Goal: Information Seeking & Learning: Learn about a topic

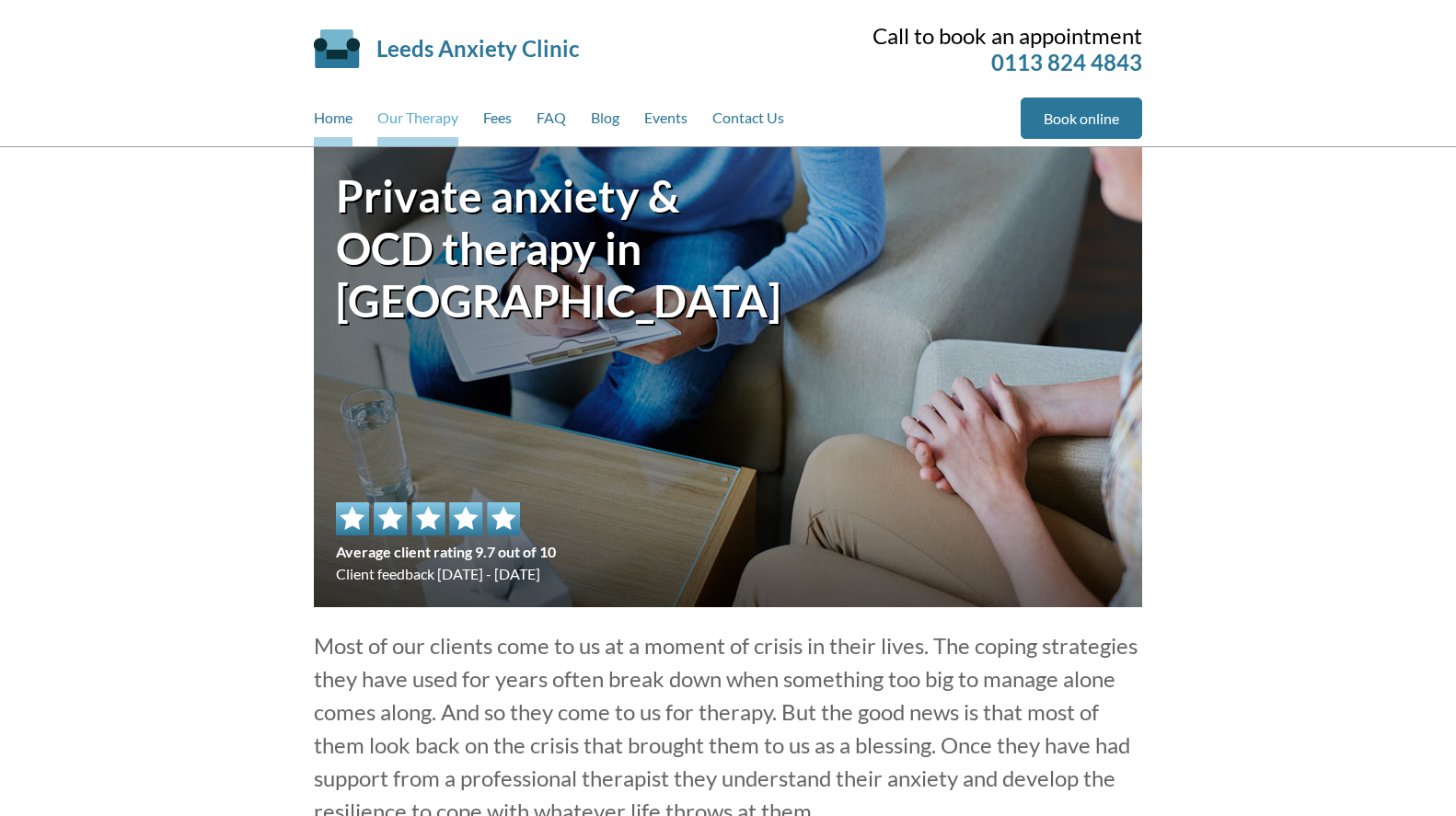
click at [383, 123] on link "Our Therapy" at bounding box center [417, 121] width 81 height 48
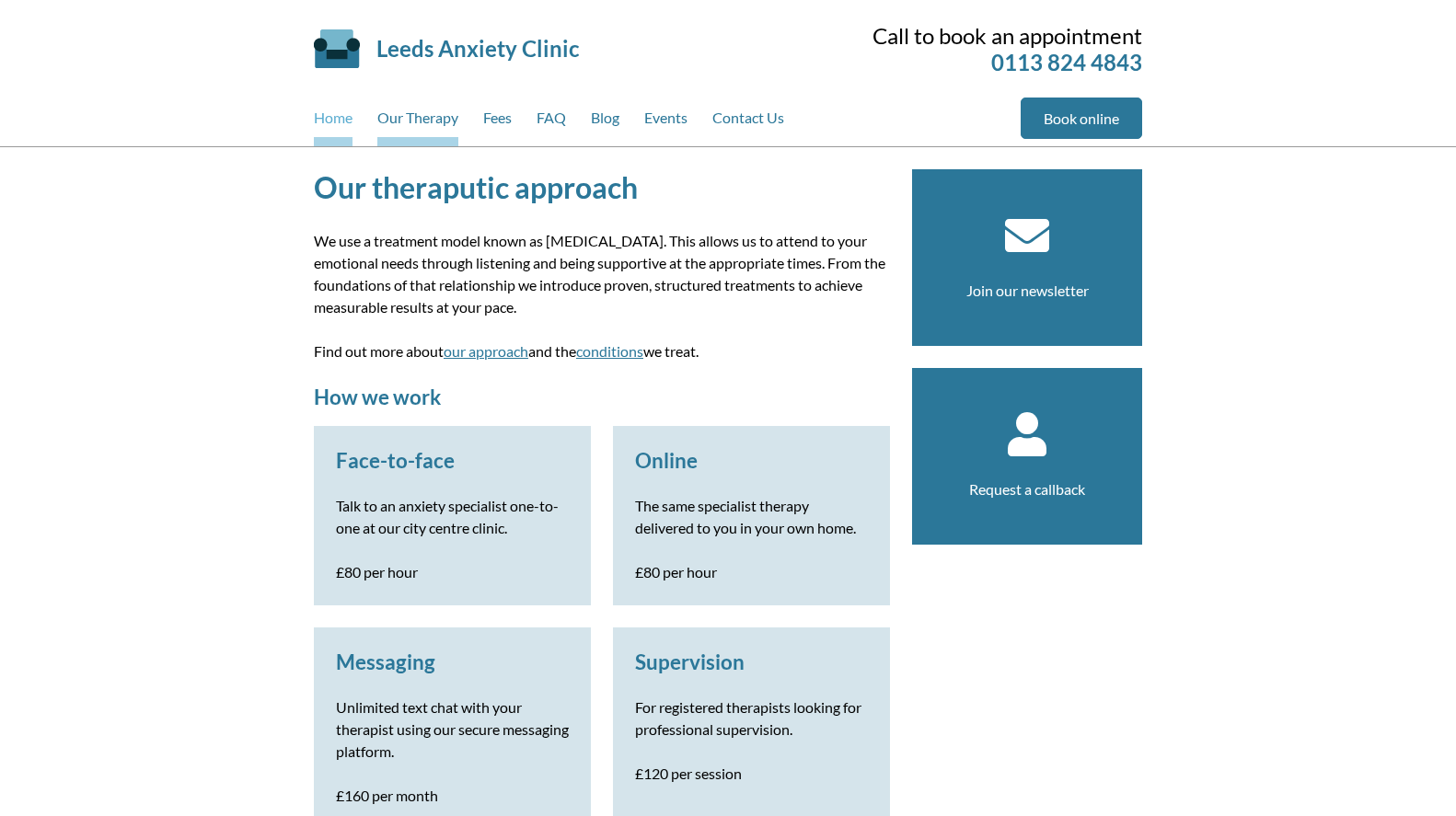
click at [333, 117] on link "Home" at bounding box center [332, 121] width 38 height 48
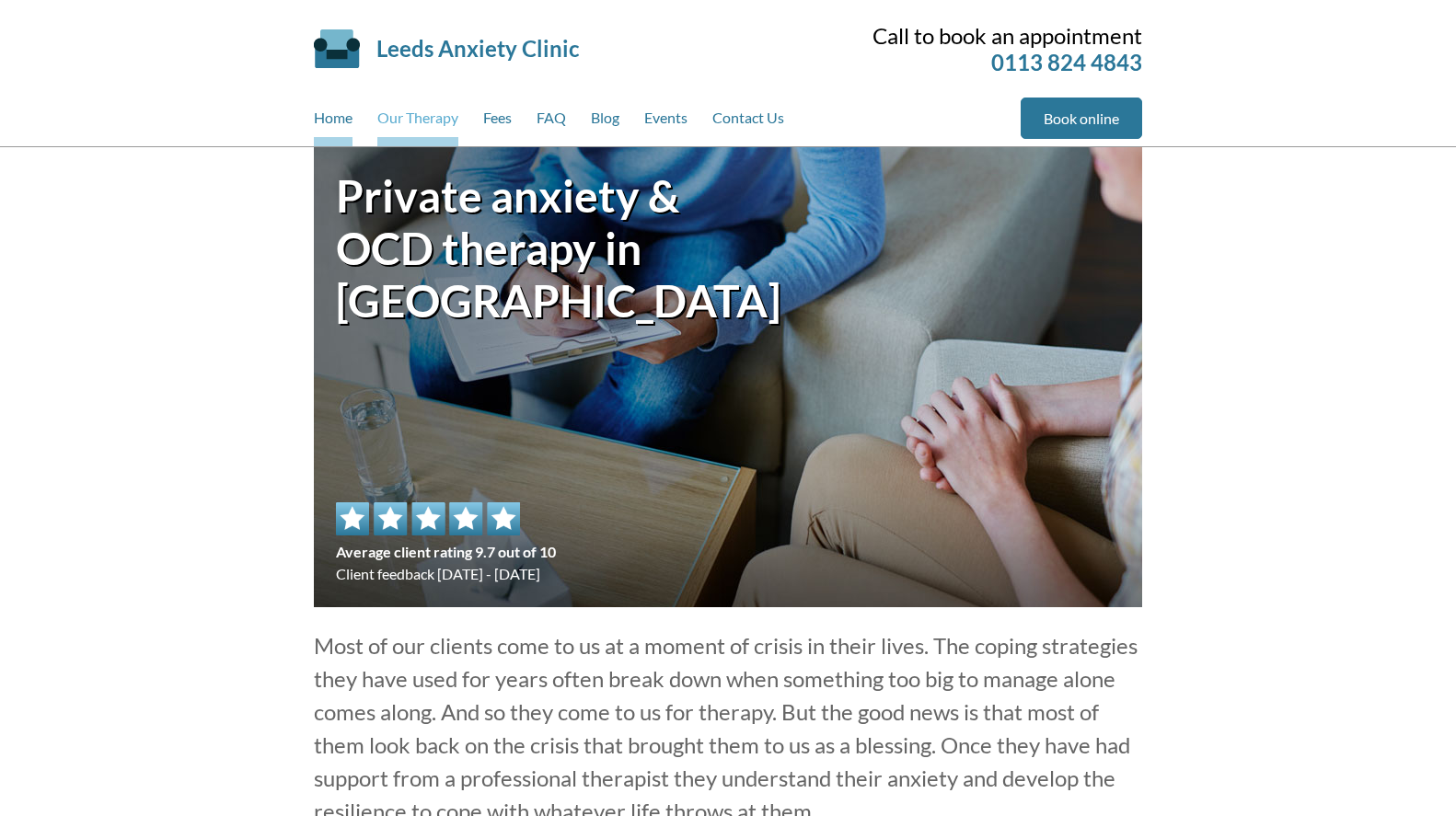
click at [447, 116] on link "Our Therapy" at bounding box center [417, 121] width 81 height 48
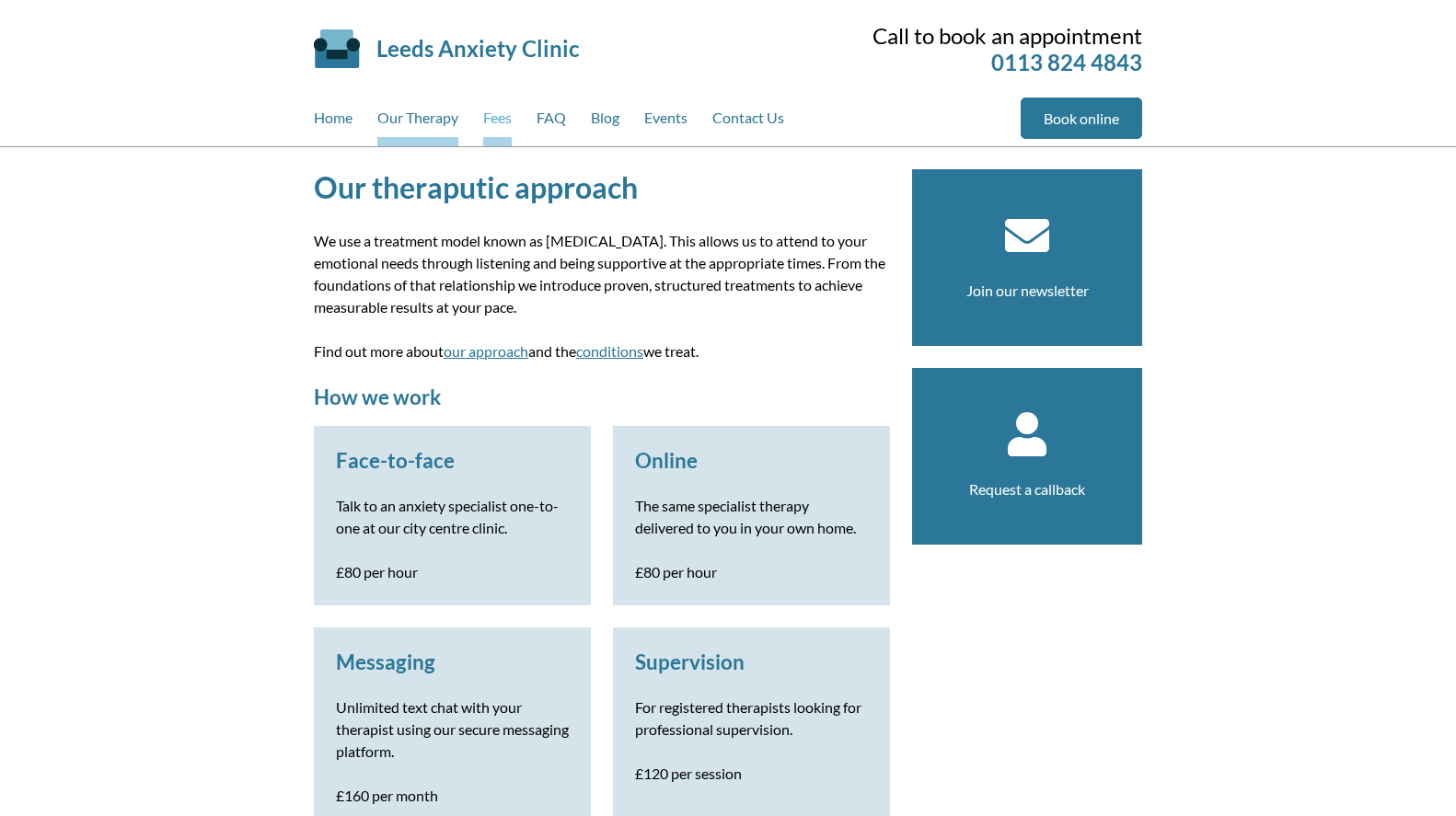
click at [504, 119] on link "Fees" at bounding box center [497, 121] width 29 height 48
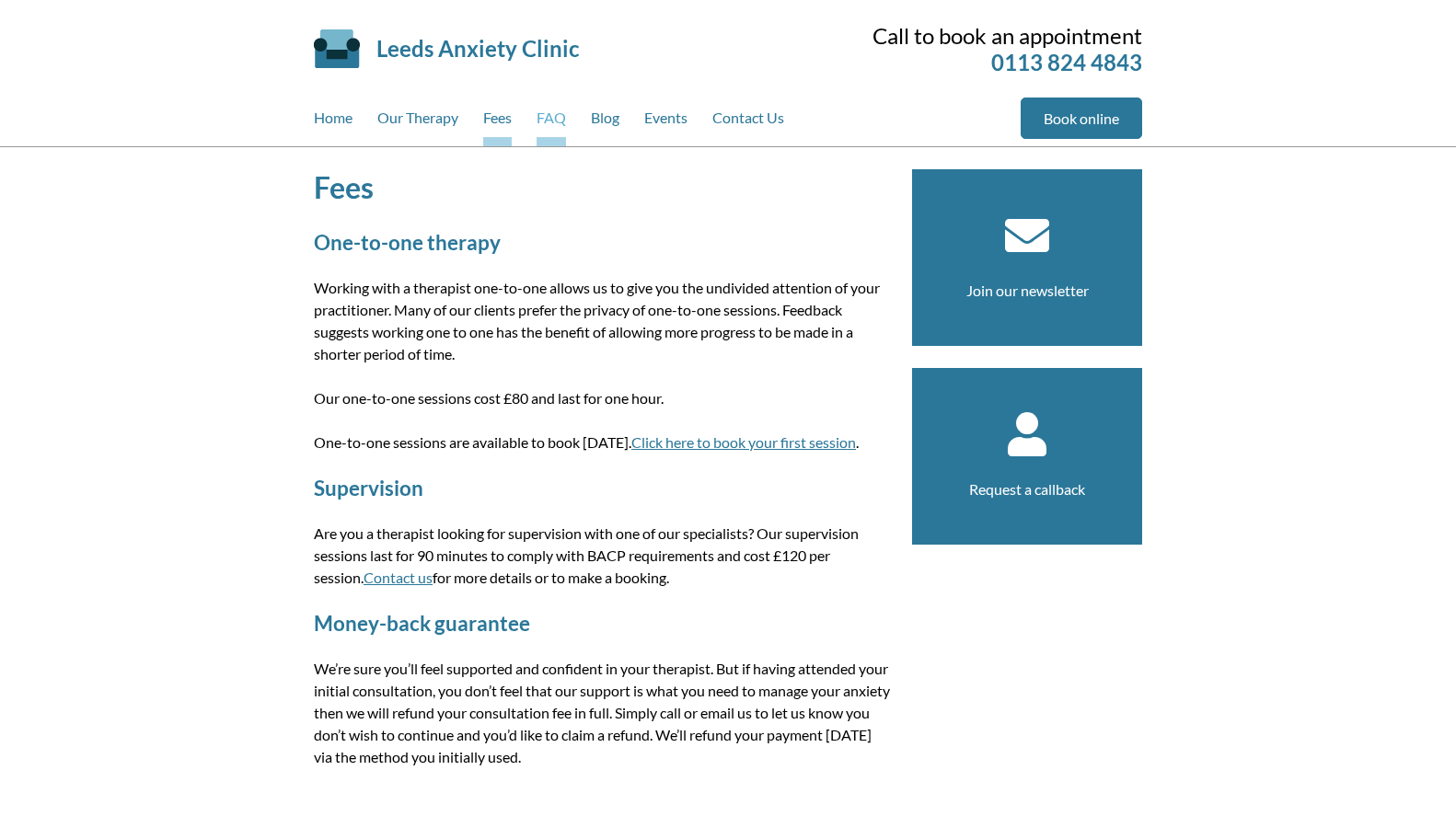
click at [546, 116] on link "FAQ" at bounding box center [551, 121] width 30 height 48
